Goal: Task Accomplishment & Management: Manage account settings

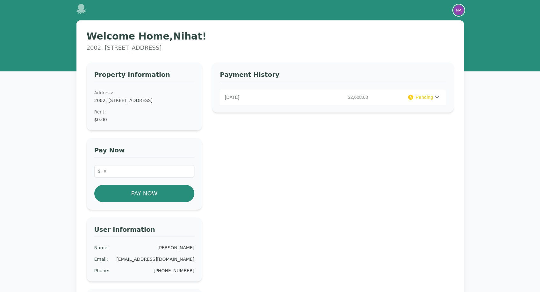
click at [460, 11] on img "button" at bounding box center [459, 10] width 10 height 10
click at [438, 23] on button "Your Profile" at bounding box center [433, 23] width 61 height 11
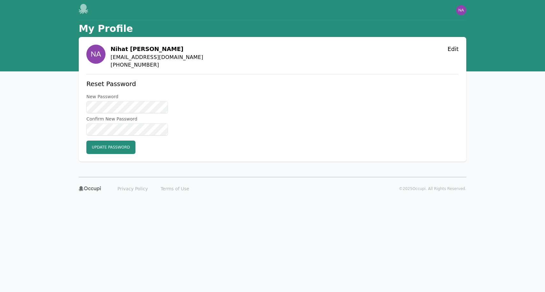
click at [97, 27] on h1 "My Profile" at bounding box center [106, 28] width 54 height 11
click at [84, 10] on icon at bounding box center [84, 9] width 10 height 10
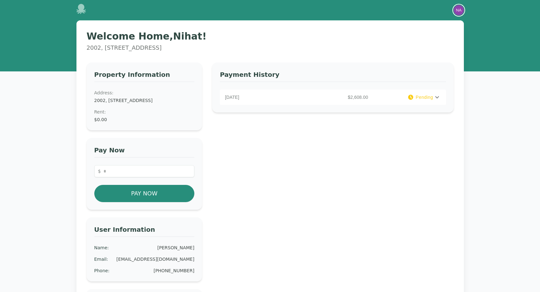
click at [463, 11] on img "button" at bounding box center [459, 10] width 10 height 10
click at [438, 37] on button "Sign out" at bounding box center [433, 34] width 61 height 11
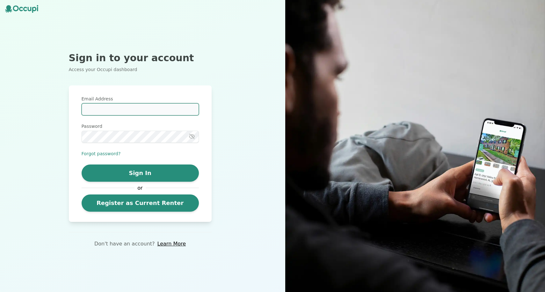
click at [112, 109] on input "Email Address" at bounding box center [140, 109] width 117 height 12
type input "**********"
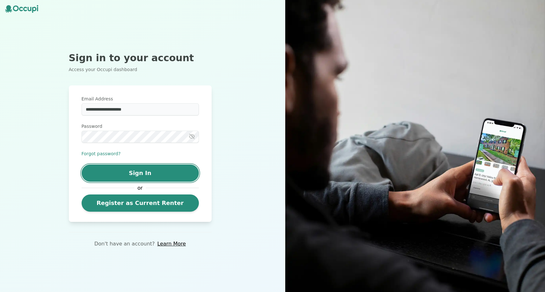
click at [161, 171] on button "Sign In" at bounding box center [140, 172] width 117 height 17
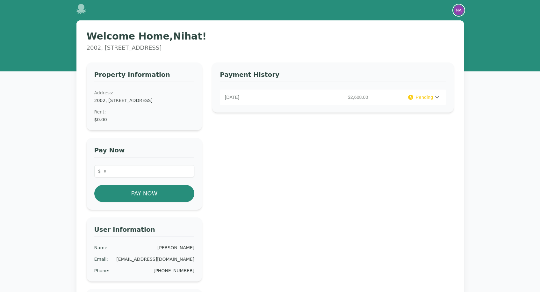
click at [457, 8] on img "button" at bounding box center [459, 10] width 10 height 10
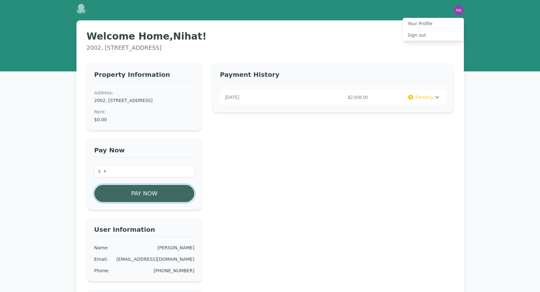
click at [135, 202] on button "Pay Now" at bounding box center [144, 193] width 100 height 17
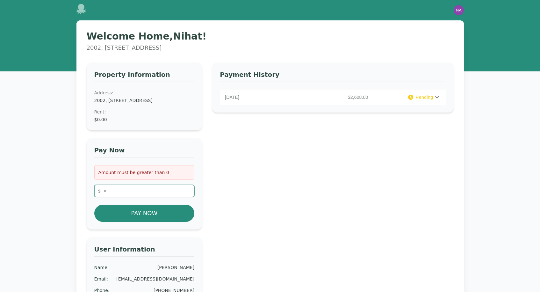
click at [127, 197] on input "number" at bounding box center [144, 191] width 100 height 12
type input "*"
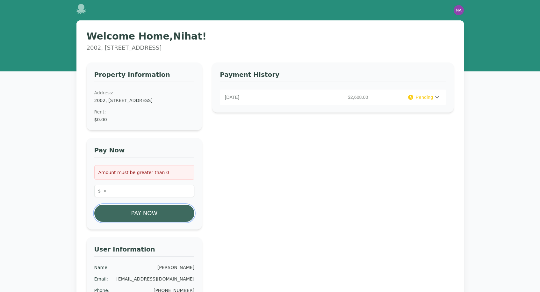
click at [142, 219] on button "Pay Now" at bounding box center [144, 213] width 100 height 17
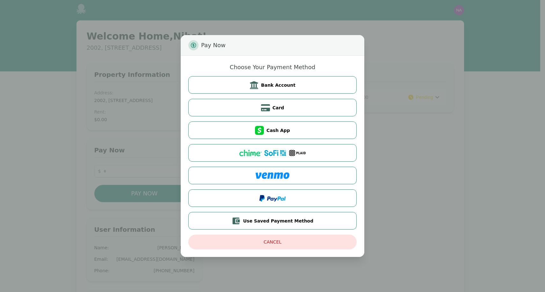
click at [416, 148] on div "Pay Now Choose Your Payment Method Bank Account Card Cash App Use Saved Payment…" at bounding box center [272, 146] width 545 height 292
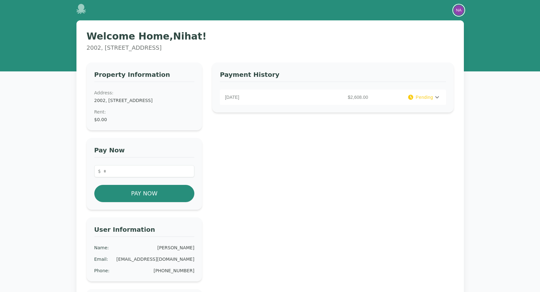
click at [462, 10] on img "button" at bounding box center [459, 10] width 10 height 10
click at [426, 35] on button "Sign out" at bounding box center [433, 34] width 61 height 11
